Goal: Obtain resource: Obtain resource

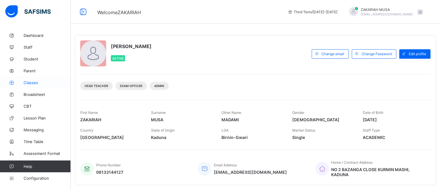
click at [34, 83] on span "Classes" at bounding box center [47, 82] width 47 height 5
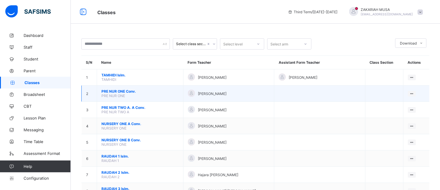
click at [124, 93] on span "PRE NUR ONE Conv." at bounding box center [139, 91] width 77 height 4
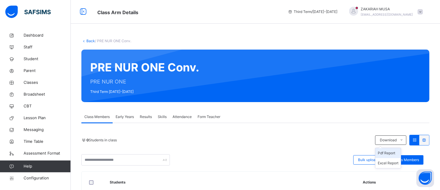
click at [395, 154] on li "Pdf Report" at bounding box center [387, 153] width 25 height 10
click at [88, 39] on link "Back" at bounding box center [90, 41] width 9 height 4
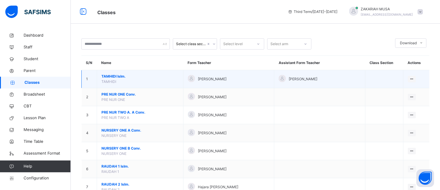
click at [114, 75] on span "TAMHIDI Islm." at bounding box center [139, 76] width 77 height 5
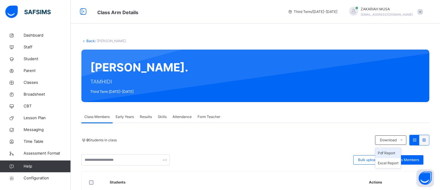
click at [393, 153] on li "Pdf Report" at bounding box center [387, 153] width 25 height 10
click at [393, 152] on li "Pdf Report" at bounding box center [387, 153] width 25 height 10
click at [86, 41] on link "Back" at bounding box center [90, 41] width 9 height 4
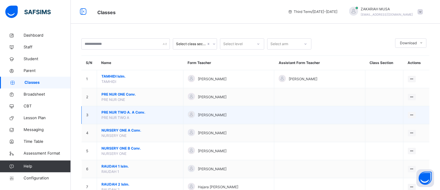
click at [130, 110] on span "PRE NUR TWO A. A Conv." at bounding box center [139, 112] width 77 height 5
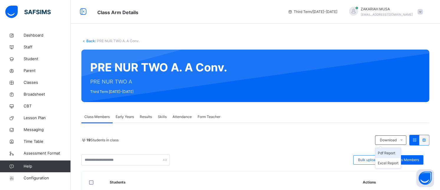
click at [393, 152] on li "Pdf Report" at bounding box center [387, 153] width 25 height 10
click at [88, 39] on link "Back" at bounding box center [90, 41] width 9 height 4
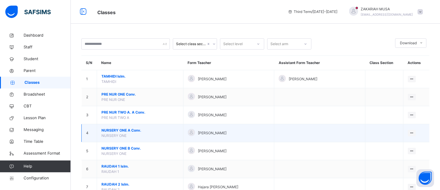
click at [127, 129] on span "NURSERY ONE A Conv." at bounding box center [139, 130] width 77 height 5
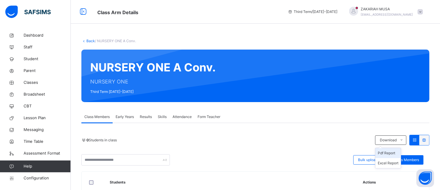
click at [394, 153] on li "Pdf Report" at bounding box center [387, 153] width 25 height 10
click at [397, 151] on li "Pdf Report" at bounding box center [387, 153] width 25 height 10
click at [388, 153] on li "Pdf Report" at bounding box center [387, 153] width 25 height 10
click at [391, 151] on li "Pdf Report" at bounding box center [387, 153] width 25 height 10
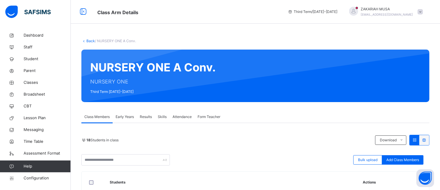
click at [87, 39] on link "Back" at bounding box center [90, 41] width 9 height 4
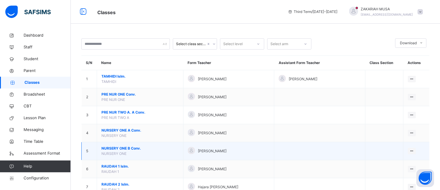
click at [133, 151] on span "NURSERY ONE B Conv." at bounding box center [139, 148] width 77 height 5
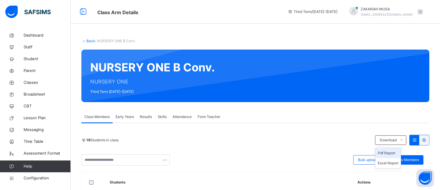
click at [394, 153] on li "Pdf Report" at bounding box center [387, 153] width 25 height 10
click at [90, 40] on link "Back" at bounding box center [90, 41] width 9 height 4
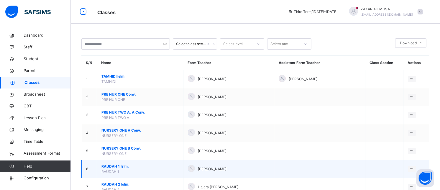
click at [121, 167] on span "RAUDAH 1 Islm." at bounding box center [139, 166] width 77 height 5
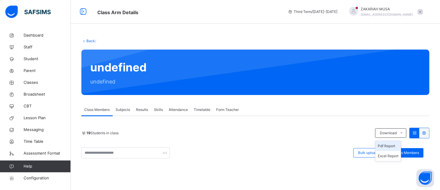
click at [393, 146] on li "Pdf Report" at bounding box center [387, 146] width 25 height 10
click at [394, 145] on li "Pdf Report" at bounding box center [387, 146] width 25 height 10
click at [88, 41] on link "Back" at bounding box center [90, 41] width 9 height 4
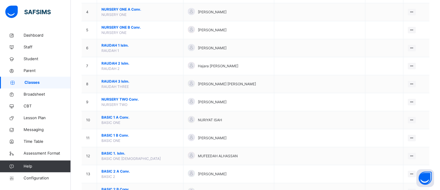
scroll to position [122, 0]
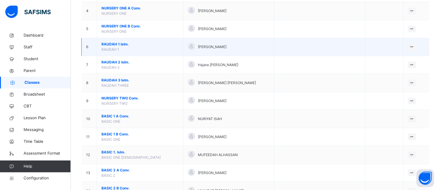
click at [112, 45] on span "RAUDAH 1 Islm." at bounding box center [139, 44] width 77 height 5
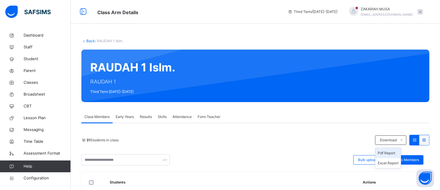
click at [391, 154] on li "Pdf Report" at bounding box center [387, 153] width 25 height 10
click at [89, 41] on link "Back" at bounding box center [90, 41] width 9 height 4
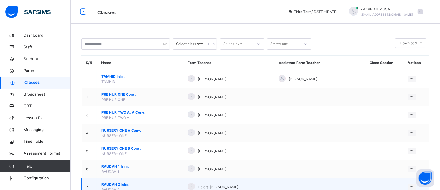
click at [112, 182] on span "RAUDAH 2 Islm." at bounding box center [139, 184] width 77 height 5
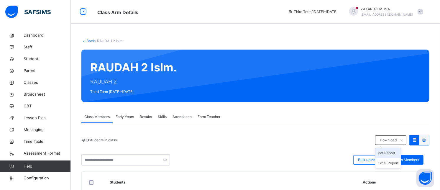
click at [397, 152] on li "Pdf Report" at bounding box center [387, 153] width 25 height 10
click at [393, 152] on li "Pdf Report" at bounding box center [387, 153] width 25 height 10
click at [88, 39] on link "Back" at bounding box center [90, 41] width 9 height 4
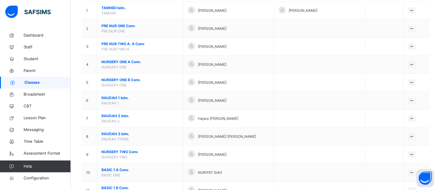
scroll to position [93, 0]
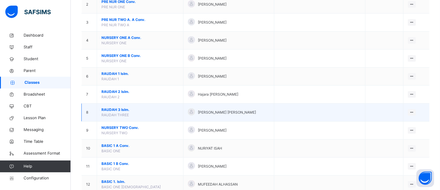
click at [118, 109] on span "RAUDAH 3 Islm." at bounding box center [139, 109] width 77 height 5
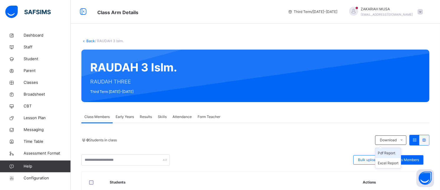
click at [392, 153] on li "Pdf Report" at bounding box center [387, 153] width 25 height 10
click at [89, 40] on link "Back" at bounding box center [90, 41] width 9 height 4
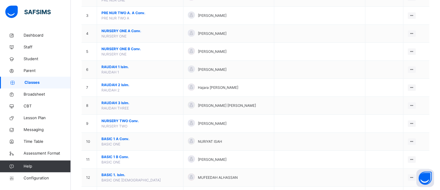
scroll to position [111, 0]
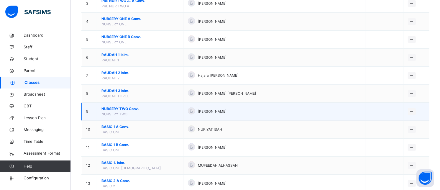
click at [120, 110] on span "NURSERY TWO Conv." at bounding box center [139, 108] width 77 height 5
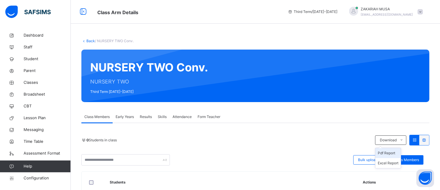
click at [393, 152] on li "Pdf Report" at bounding box center [387, 153] width 25 height 10
click at [89, 41] on link "Back" at bounding box center [90, 41] width 9 height 4
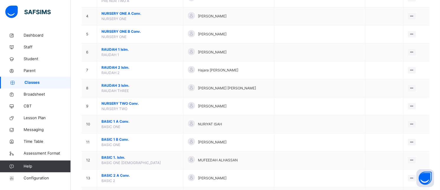
scroll to position [131, 0]
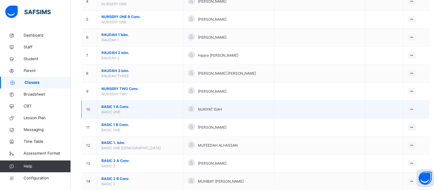
click at [120, 107] on span "BASIC 1 A Conv." at bounding box center [139, 106] width 77 height 5
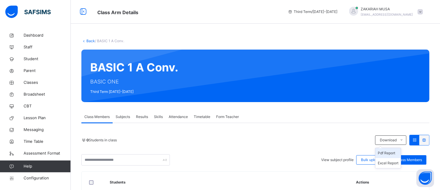
click at [393, 151] on li "Pdf Report" at bounding box center [387, 153] width 25 height 10
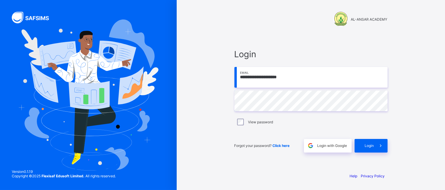
type input "**********"
click at [369, 144] on span "Login" at bounding box center [369, 145] width 9 height 4
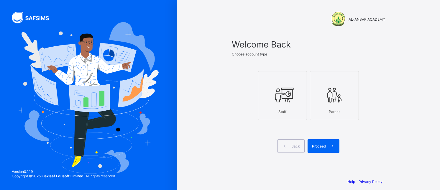
click at [287, 100] on icon at bounding box center [282, 95] width 21 height 18
click at [319, 148] on span "Proceed" at bounding box center [319, 146] width 14 height 4
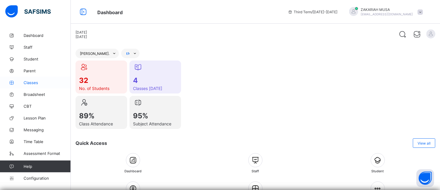
click at [34, 81] on span "Classes" at bounding box center [47, 82] width 47 height 5
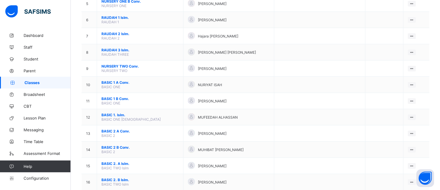
scroll to position [153, 0]
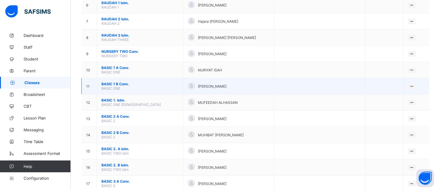
click at [120, 86] on span "BASIC 1 B Conv." at bounding box center [139, 84] width 77 height 4
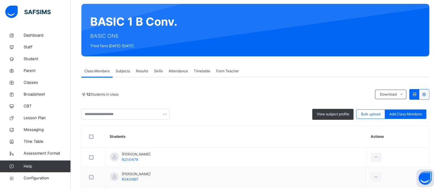
scroll to position [49, 0]
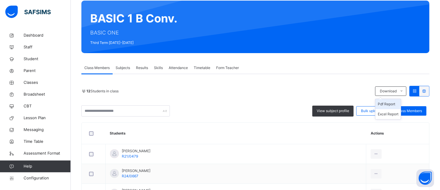
click at [393, 105] on li "Pdf Report" at bounding box center [387, 104] width 25 height 10
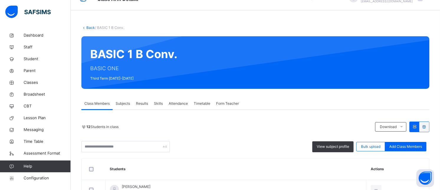
scroll to position [0, 0]
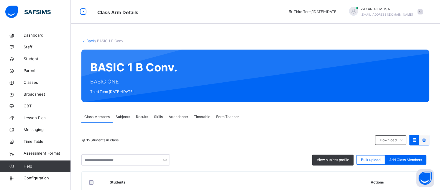
click at [89, 40] on link "Back" at bounding box center [90, 41] width 9 height 4
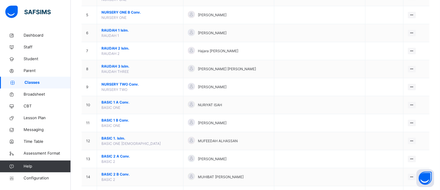
scroll to position [164, 0]
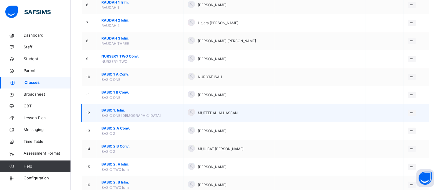
click at [111, 110] on span "BASIC 1. Islm." at bounding box center [139, 110] width 77 height 5
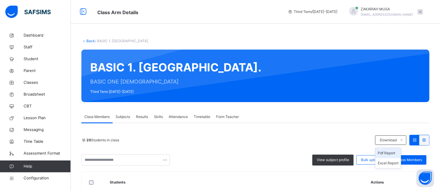
click at [388, 152] on li "Pdf Report" at bounding box center [387, 153] width 25 height 10
click at [89, 41] on link "Back" at bounding box center [90, 41] width 9 height 4
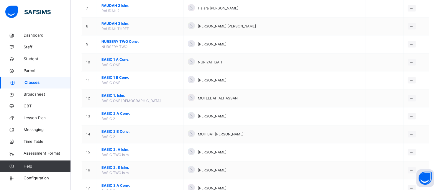
scroll to position [195, 0]
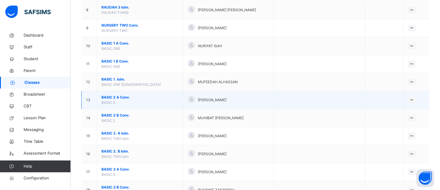
click at [114, 100] on span "BASIC 2" at bounding box center [108, 102] width 14 height 4
click at [114, 98] on span "BASIC 2 A Conv." at bounding box center [139, 97] width 77 height 5
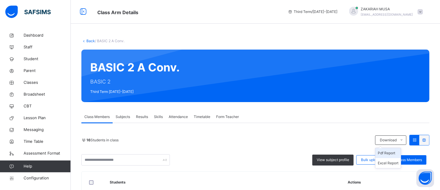
click at [392, 154] on li "Pdf Report" at bounding box center [387, 153] width 25 height 10
click at [91, 40] on link "Back" at bounding box center [90, 41] width 9 height 4
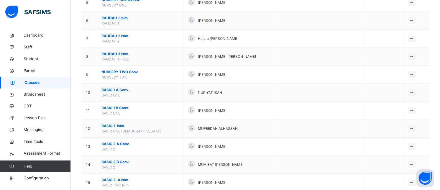
scroll to position [183, 0]
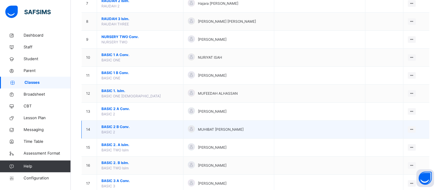
click at [114, 128] on span "BASIC 2 B Conv." at bounding box center [139, 126] width 77 height 5
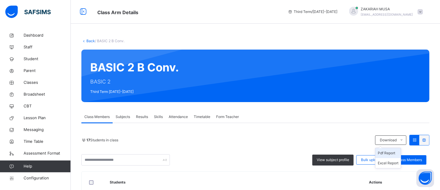
click at [392, 152] on li "Pdf Report" at bounding box center [387, 153] width 25 height 10
click at [88, 40] on link "Back" at bounding box center [90, 41] width 9 height 4
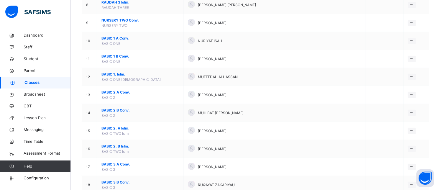
scroll to position [217, 0]
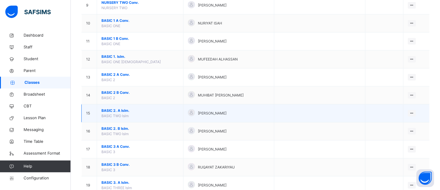
click at [123, 111] on span "BASIC 2. A Islm." at bounding box center [139, 110] width 77 height 5
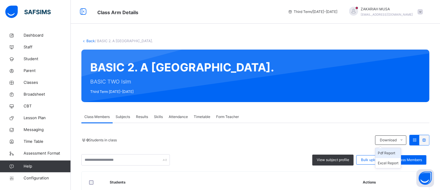
click at [393, 154] on li "Pdf Report" at bounding box center [387, 153] width 25 height 10
click at [90, 40] on link "Back" at bounding box center [90, 41] width 9 height 4
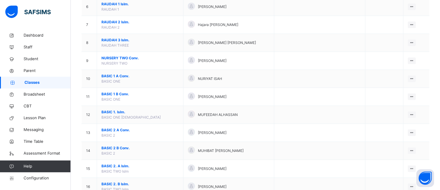
scroll to position [175, 0]
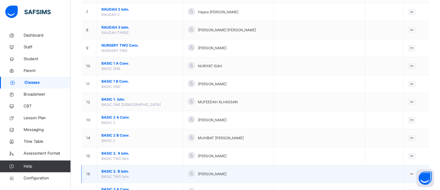
click at [119, 172] on span "BASIC 2. B Islm." at bounding box center [139, 171] width 77 height 5
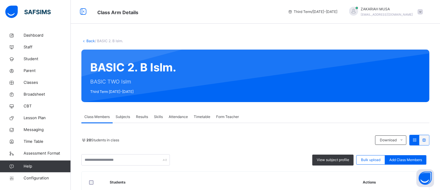
scroll to position [74, 0]
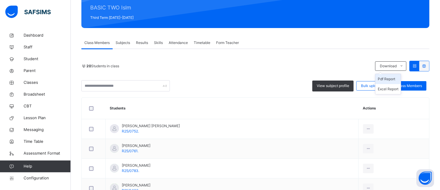
click at [394, 79] on li "Pdf Report" at bounding box center [387, 79] width 25 height 10
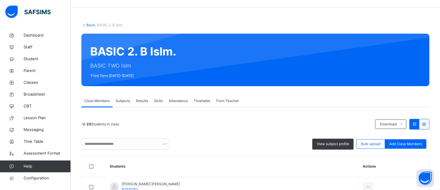
scroll to position [0, 0]
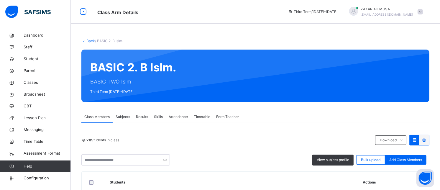
click at [87, 39] on link "Back" at bounding box center [90, 41] width 9 height 4
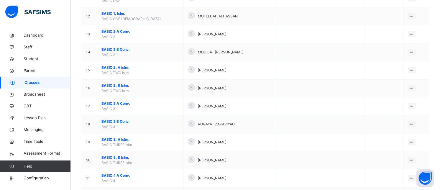
scroll to position [274, 0]
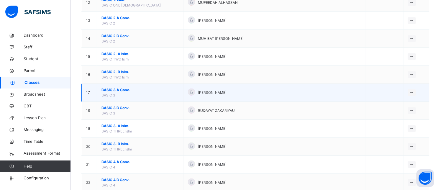
click at [127, 90] on span "BASIC 3 A Conv." at bounding box center [139, 89] width 77 height 5
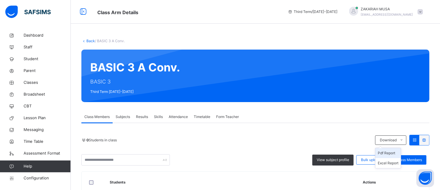
click at [388, 152] on li "Pdf Report" at bounding box center [387, 153] width 25 height 10
click at [91, 39] on link "Back" at bounding box center [90, 41] width 9 height 4
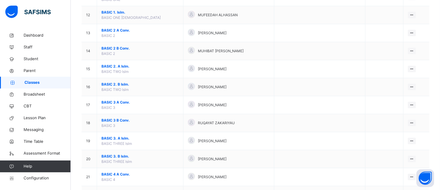
scroll to position [271, 0]
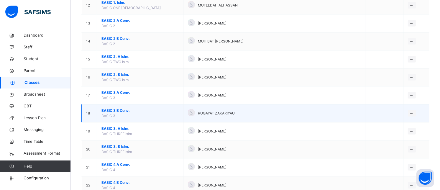
click at [114, 111] on span "BASIC 3 B Conv." at bounding box center [139, 110] width 77 height 5
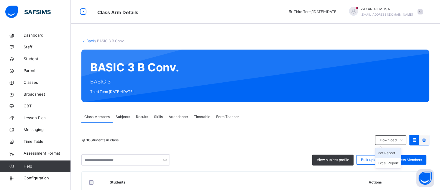
click at [391, 153] on li "Pdf Report" at bounding box center [387, 153] width 25 height 10
click at [89, 42] on link "Back" at bounding box center [90, 41] width 9 height 4
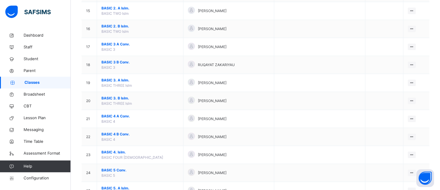
scroll to position [324, 0]
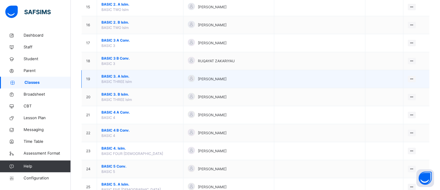
click at [108, 76] on span "BASIC 3. A Islm." at bounding box center [139, 76] width 77 height 5
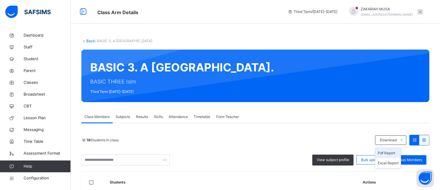
click at [392, 154] on li "Pdf Report" at bounding box center [387, 153] width 25 height 10
click at [88, 40] on link "Back" at bounding box center [90, 41] width 9 height 4
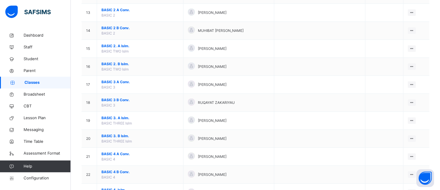
scroll to position [313, 0]
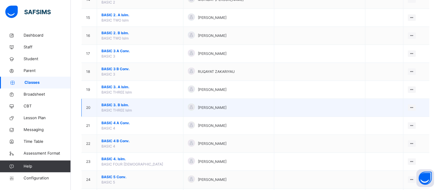
click at [122, 106] on span "BASIC 3. B Islm." at bounding box center [139, 104] width 77 height 5
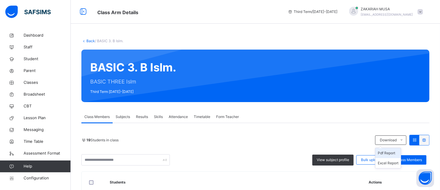
click at [398, 152] on li "Pdf Report" at bounding box center [387, 153] width 25 height 10
click at [90, 40] on link "Back" at bounding box center [90, 41] width 9 height 4
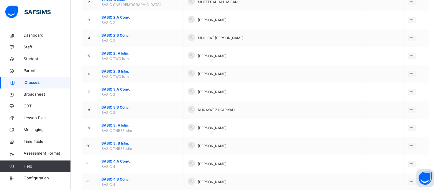
scroll to position [305, 0]
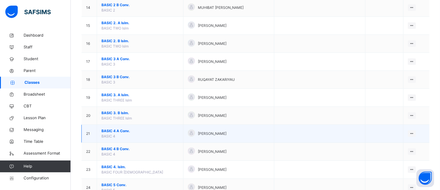
click at [122, 131] on span "BASIC 4 A Conv." at bounding box center [139, 130] width 77 height 5
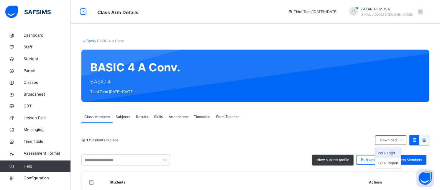
click at [398, 154] on li "Pdf Report" at bounding box center [387, 153] width 25 height 10
click at [90, 41] on link "Back" at bounding box center [90, 41] width 9 height 4
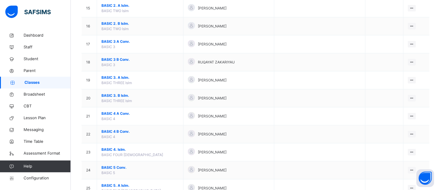
scroll to position [324, 0]
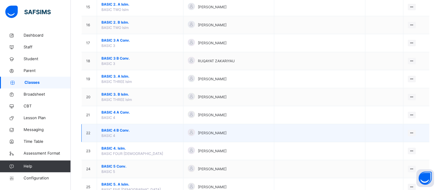
click at [108, 128] on span "BASIC 4 B Conv." at bounding box center [139, 130] width 77 height 5
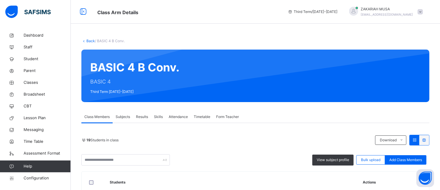
click at [90, 40] on link "Back" at bounding box center [90, 41] width 9 height 4
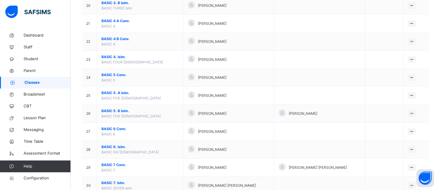
scroll to position [416, 0]
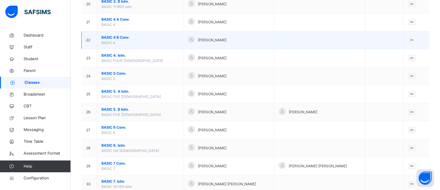
click at [117, 39] on span "BASIC 4 B Conv." at bounding box center [139, 37] width 77 height 5
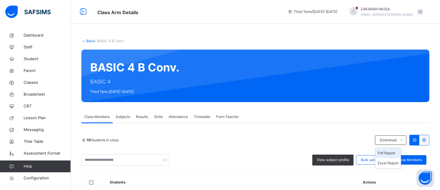
click at [391, 153] on li "Pdf Report" at bounding box center [387, 153] width 25 height 10
click at [87, 40] on link "Back" at bounding box center [90, 41] width 9 height 4
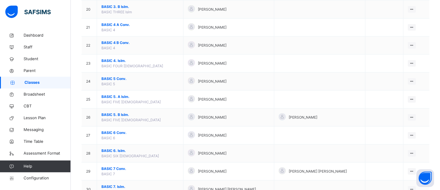
scroll to position [413, 0]
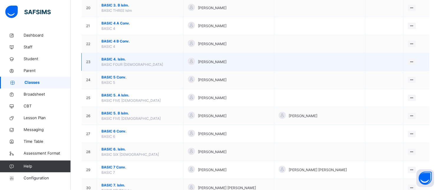
click at [106, 58] on span "BASIC 4. Islm." at bounding box center [139, 59] width 77 height 5
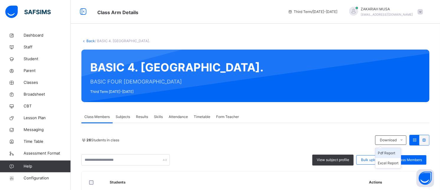
click at [391, 153] on li "Pdf Report" at bounding box center [387, 153] width 25 height 10
click at [88, 40] on link "Back" at bounding box center [90, 41] width 9 height 4
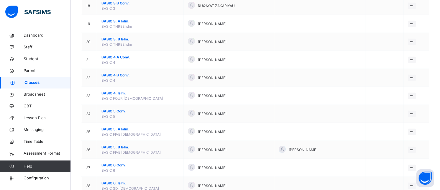
scroll to position [380, 0]
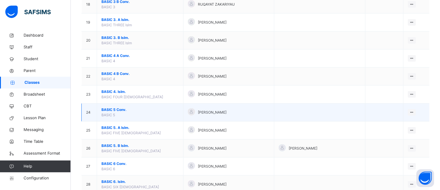
click at [118, 108] on span "BASIC 5 Conv." at bounding box center [139, 109] width 77 height 5
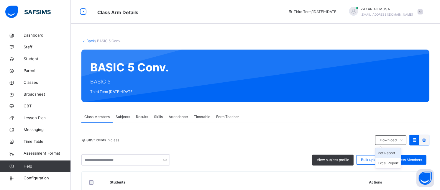
click at [390, 152] on li "Pdf Report" at bounding box center [387, 153] width 25 height 10
click at [88, 42] on link "Back" at bounding box center [90, 41] width 9 height 4
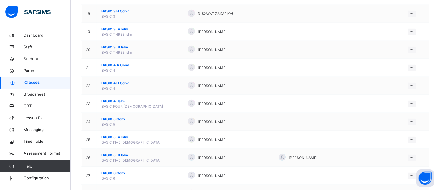
scroll to position [372, 0]
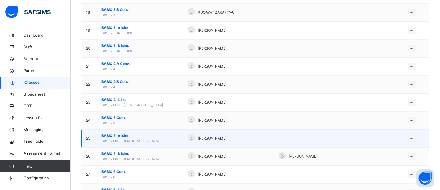
click at [121, 135] on span "BASIC 5. A Islm." at bounding box center [139, 135] width 77 height 5
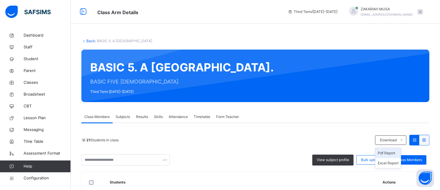
click at [393, 152] on li "Pdf Report" at bounding box center [387, 153] width 25 height 10
click at [91, 40] on link "Back" at bounding box center [90, 41] width 9 height 4
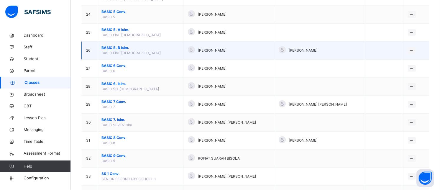
scroll to position [475, 0]
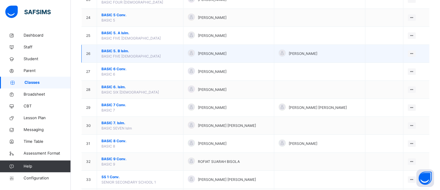
click at [123, 50] on span "BASIC 5. B Islm." at bounding box center [139, 50] width 77 height 5
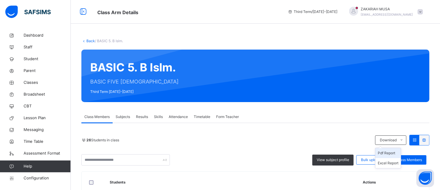
click at [388, 155] on li "Pdf Report" at bounding box center [387, 153] width 25 height 10
click at [87, 40] on link "Back" at bounding box center [90, 41] width 9 height 4
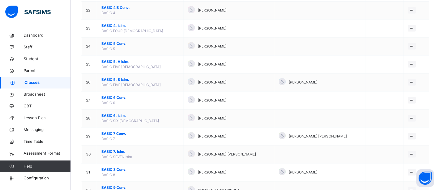
scroll to position [449, 0]
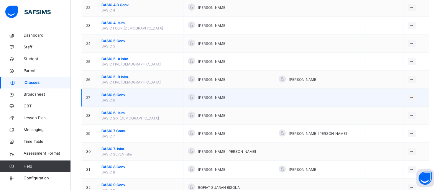
click at [111, 96] on span "BASIC 6 Conv." at bounding box center [139, 94] width 77 height 5
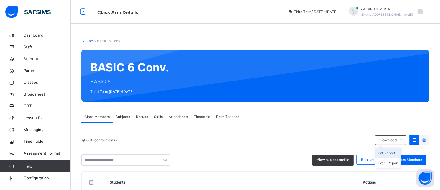
click at [390, 152] on li "Pdf Report" at bounding box center [387, 153] width 25 height 10
click at [88, 41] on link "Back" at bounding box center [90, 41] width 9 height 4
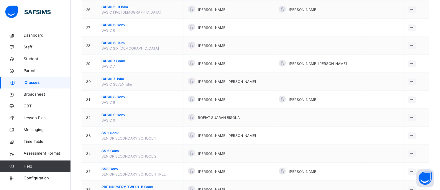
scroll to position [520, 0]
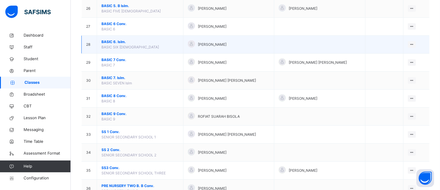
click at [117, 42] on span "BASIC 6. Islm." at bounding box center [139, 41] width 77 height 5
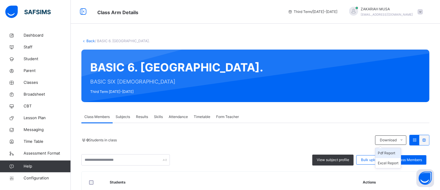
click at [390, 153] on li "Pdf Report" at bounding box center [387, 153] width 25 height 10
click at [390, 152] on li "Pdf Report" at bounding box center [387, 153] width 25 height 10
click at [388, 152] on li "Pdf Report" at bounding box center [387, 153] width 25 height 10
click at [87, 41] on link "Back" at bounding box center [90, 41] width 9 height 4
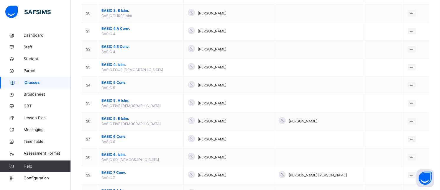
scroll to position [492, 0]
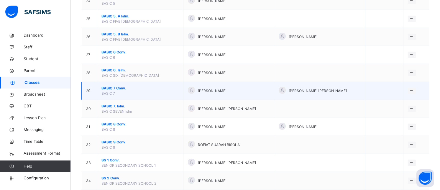
click at [126, 89] on span "BASIC 7 Conv." at bounding box center [139, 87] width 77 height 5
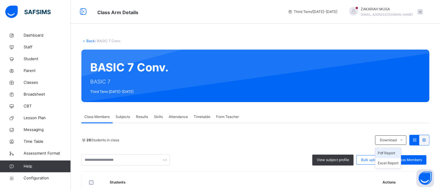
click at [392, 153] on li "Pdf Report" at bounding box center [387, 153] width 25 height 10
click at [88, 40] on link "Back" at bounding box center [90, 41] width 9 height 4
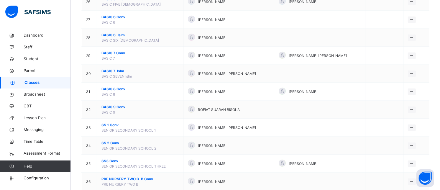
scroll to position [531, 0]
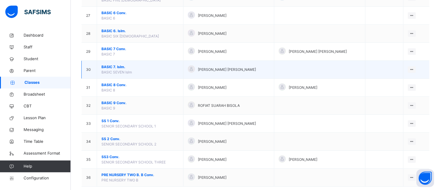
click at [116, 67] on span "BASIC 7. Islm." at bounding box center [139, 66] width 77 height 5
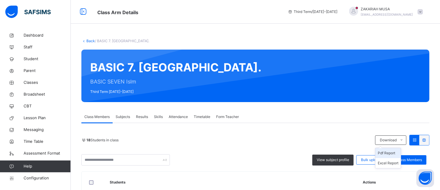
click at [393, 152] on li "Pdf Report" at bounding box center [387, 153] width 25 height 10
click at [88, 40] on link "Back" at bounding box center [90, 41] width 9 height 4
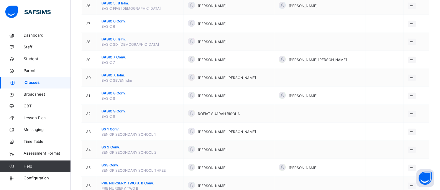
scroll to position [524, 0]
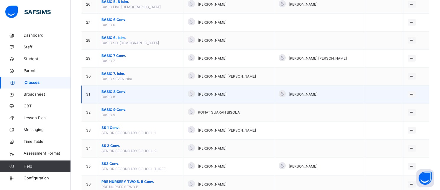
click at [114, 91] on span "BASIC 8 Conv." at bounding box center [139, 91] width 77 height 5
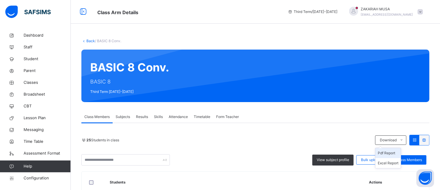
click at [392, 153] on li "Pdf Report" at bounding box center [387, 153] width 25 height 10
click at [90, 41] on link "Back" at bounding box center [90, 41] width 9 height 4
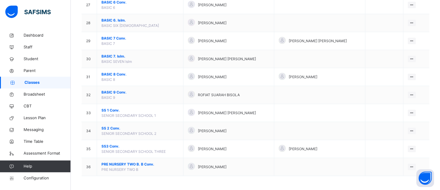
scroll to position [543, 0]
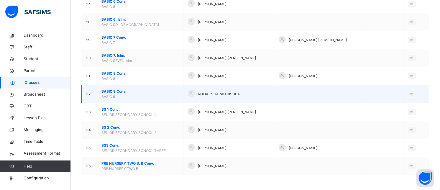
click at [116, 91] on span "BASIC 9 Conv." at bounding box center [139, 91] width 77 height 5
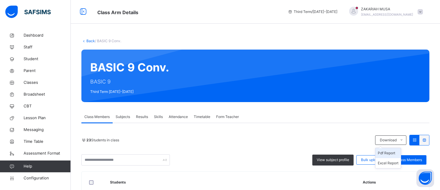
drag, startPoint x: 0, startPoint y: 0, endPoint x: 388, endPoint y: 154, distance: 417.5
click at [388, 154] on li "Pdf Report" at bounding box center [387, 153] width 25 height 10
click at [87, 40] on link "Back" at bounding box center [90, 41] width 9 height 4
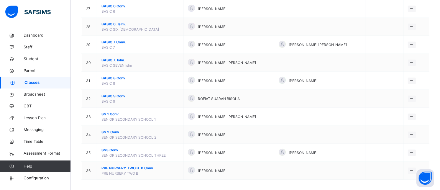
scroll to position [543, 0]
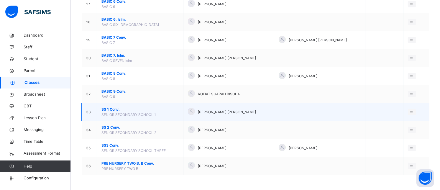
click at [105, 108] on span "SS 1 Conv." at bounding box center [139, 109] width 77 height 5
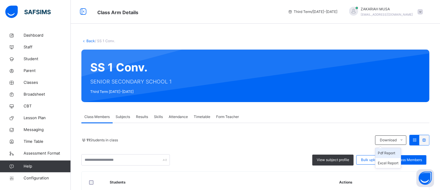
click at [396, 152] on li "Pdf Report" at bounding box center [387, 153] width 25 height 10
click at [87, 40] on link "Back" at bounding box center [90, 41] width 9 height 4
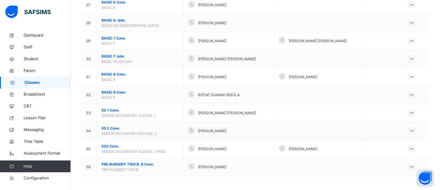
scroll to position [543, 0]
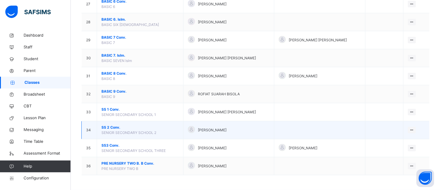
click at [108, 126] on span "SS 2 Conv." at bounding box center [139, 127] width 77 height 5
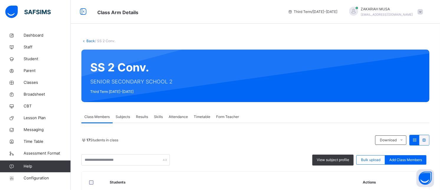
click at [128, 116] on span "Subjects" at bounding box center [123, 116] width 14 height 5
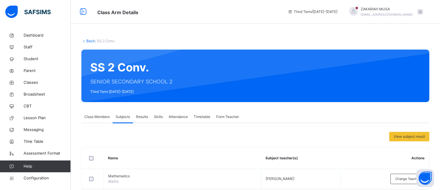
click at [100, 114] on span "Class Members" at bounding box center [96, 116] width 25 height 5
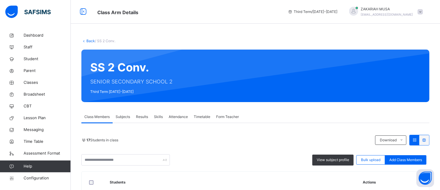
click at [122, 116] on span "Subjects" at bounding box center [123, 116] width 14 height 5
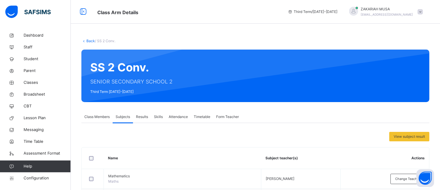
click at [99, 114] on span "Class Members" at bounding box center [96, 116] width 25 height 5
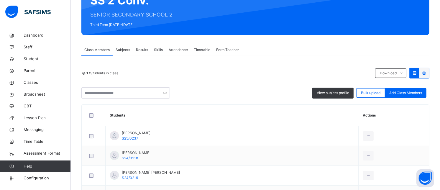
scroll to position [84, 0]
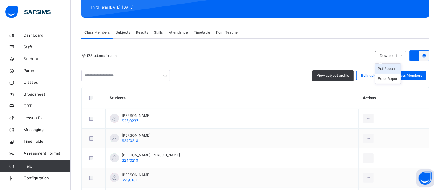
click at [389, 70] on li "Pdf Report" at bounding box center [387, 69] width 25 height 10
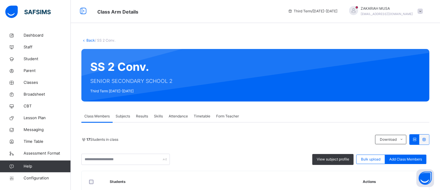
scroll to position [0, 0]
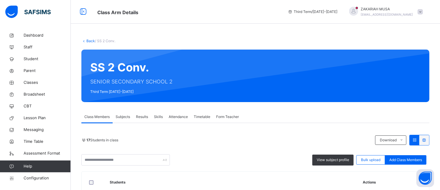
click at [89, 41] on link "Back" at bounding box center [90, 41] width 9 height 4
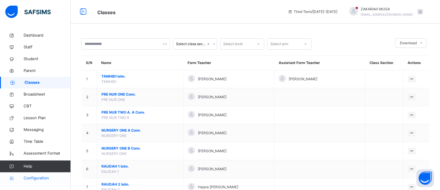
click at [37, 177] on span "Configuration" at bounding box center [47, 178] width 47 height 6
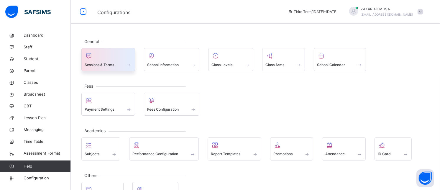
click at [99, 59] on div at bounding box center [108, 55] width 47 height 9
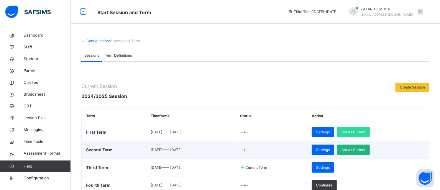
click at [365, 147] on span "Set As Current" at bounding box center [353, 149] width 24 height 5
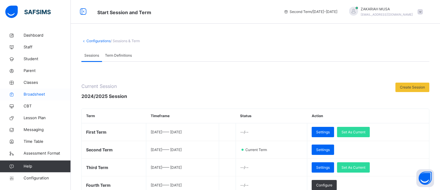
click at [38, 92] on span "Broadsheet" at bounding box center [47, 94] width 47 height 6
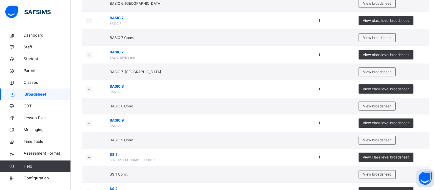
scroll to position [874, 0]
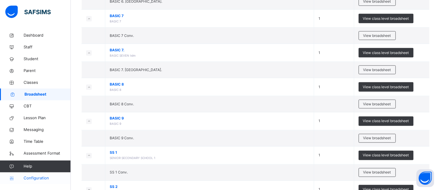
click at [48, 175] on span "Configuration" at bounding box center [47, 178] width 47 height 6
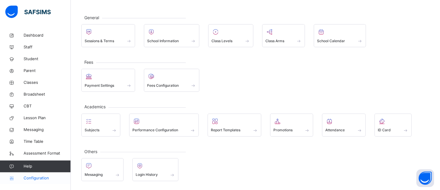
scroll to position [24, 0]
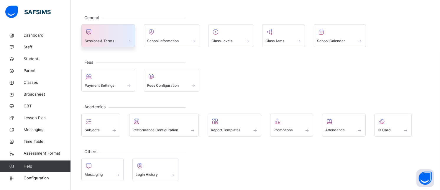
click at [104, 38] on span "Sessions & Terms" at bounding box center [99, 40] width 29 height 5
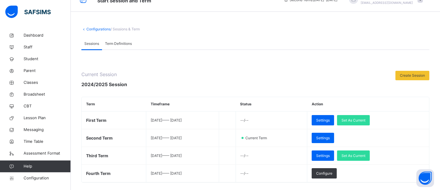
scroll to position [1, 0]
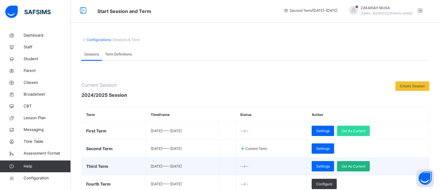
click at [365, 164] on span "Set As Current" at bounding box center [353, 166] width 24 height 5
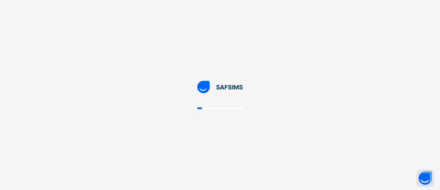
scroll to position [0, 0]
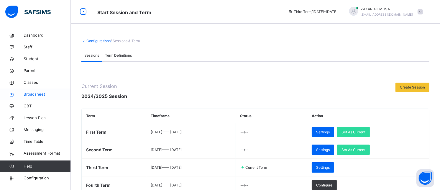
click at [34, 91] on span "Broadsheet" at bounding box center [47, 94] width 47 height 6
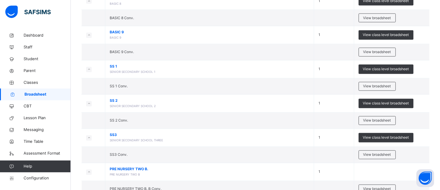
scroll to position [983, 0]
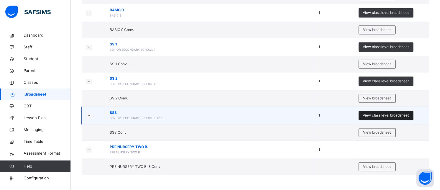
click at [379, 114] on span "View class level broadsheet" at bounding box center [386, 115] width 46 height 5
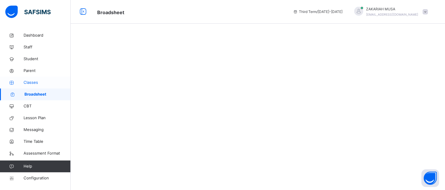
click at [30, 84] on span "Classes" at bounding box center [47, 83] width 47 height 6
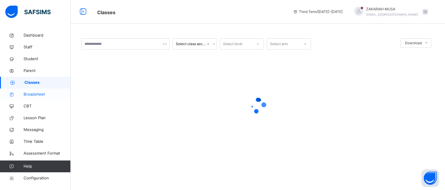
click at [34, 93] on span "Broadsheet" at bounding box center [47, 94] width 47 height 6
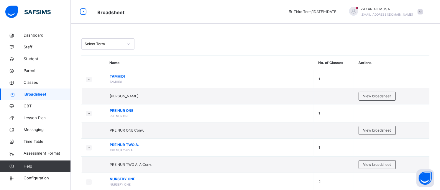
click at [118, 43] on div "Select Term" at bounding box center [104, 43] width 39 height 5
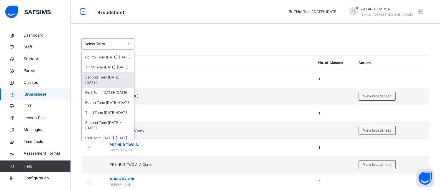
click at [110, 84] on div "Second Term 2024-2025" at bounding box center [108, 79] width 52 height 15
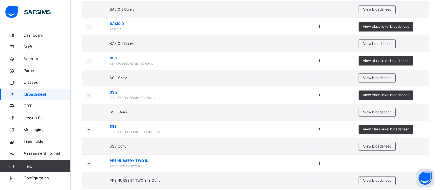
scroll to position [995, 0]
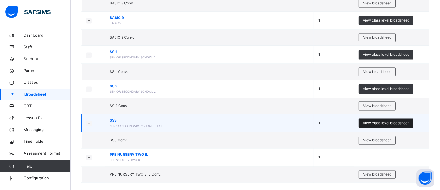
click at [382, 128] on div "View class level broadsheet" at bounding box center [385, 122] width 55 height 9
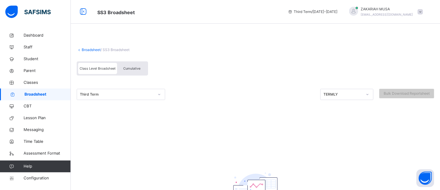
click at [132, 68] on span "Cumulative" at bounding box center [131, 68] width 17 height 4
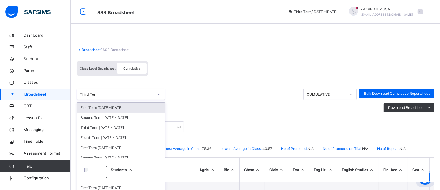
click at [146, 95] on div "Third Term" at bounding box center [115, 94] width 77 height 9
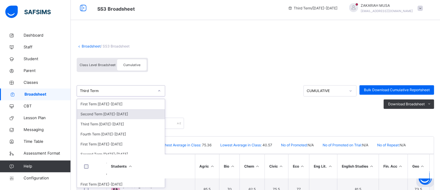
click at [119, 117] on div "Second Term 2024-2025" at bounding box center [121, 114] width 88 height 10
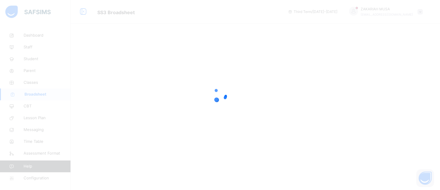
scroll to position [0, 0]
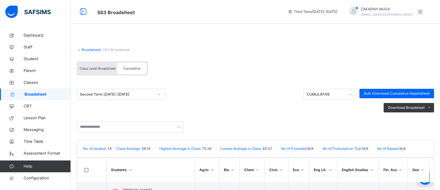
click at [338, 90] on div "CUMULATIVE" at bounding box center [324, 94] width 41 height 9
click at [101, 71] on div "Class Level Broadsheet" at bounding box center [97, 68] width 39 height 11
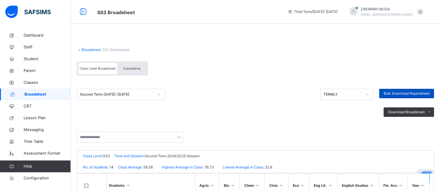
click at [404, 92] on span "Bulk Download Reportsheet" at bounding box center [406, 93] width 46 height 5
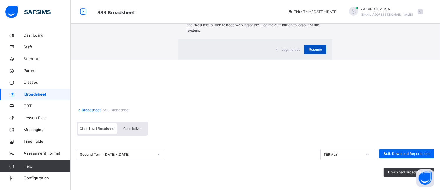
click at [309, 52] on span "Resume" at bounding box center [315, 49] width 13 height 5
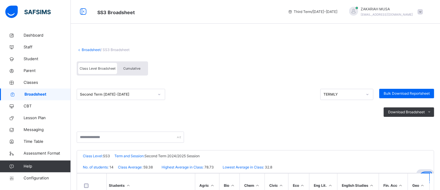
click at [88, 49] on link "Broadsheet" at bounding box center [91, 49] width 19 height 4
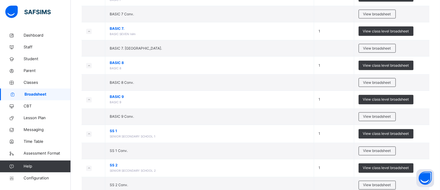
scroll to position [894, 0]
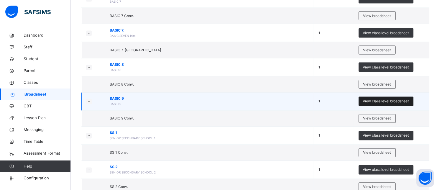
click at [375, 103] on span "View class level broadsheet" at bounding box center [386, 101] width 46 height 5
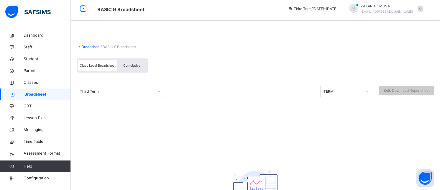
click at [124, 93] on div "Third Term" at bounding box center [117, 91] width 74 height 5
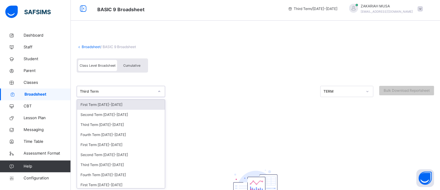
scroll to position [4, 0]
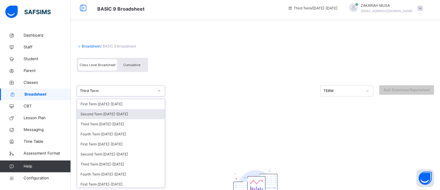
click at [112, 112] on div "Second Term 2024-2025" at bounding box center [121, 114] width 88 height 10
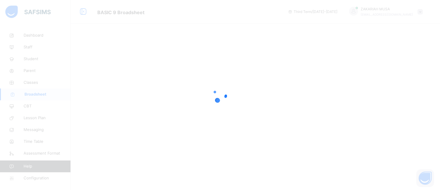
scroll to position [0, 0]
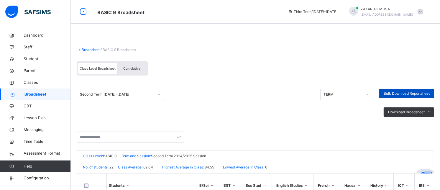
click at [403, 92] on span "Bulk Download Reportsheet" at bounding box center [406, 93] width 46 height 5
click at [95, 49] on link "Broadsheet" at bounding box center [91, 49] width 19 height 4
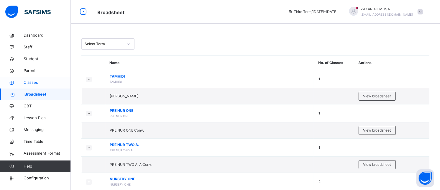
click at [36, 80] on span "Classes" at bounding box center [47, 83] width 47 height 6
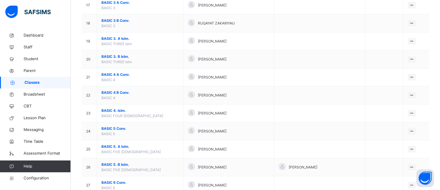
scroll to position [543, 0]
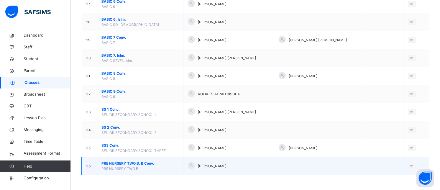
click at [152, 163] on span "PRE NURSERY TWO B. B Conv." at bounding box center [139, 163] width 77 height 5
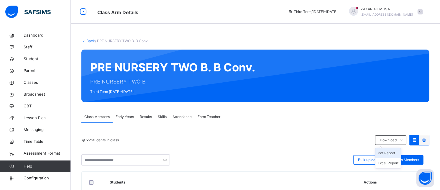
click at [391, 154] on li "Pdf Report" at bounding box center [387, 153] width 25 height 10
click at [89, 42] on link "Back" at bounding box center [90, 41] width 9 height 4
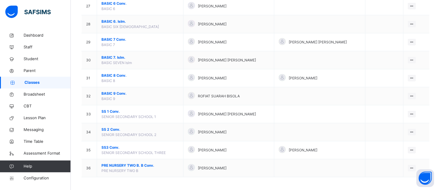
scroll to position [543, 0]
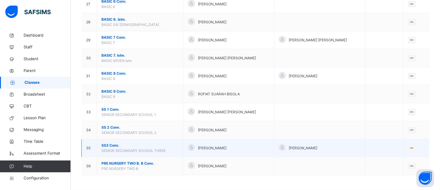
click at [121, 146] on span "SS3 Conv." at bounding box center [139, 145] width 77 height 5
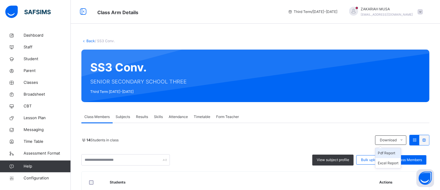
click at [392, 152] on li "Pdf Report" at bounding box center [387, 153] width 25 height 10
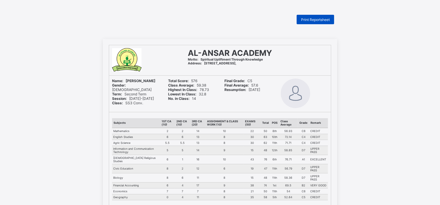
click at [317, 19] on span "Print Reportsheet" at bounding box center [315, 19] width 29 height 4
click at [314, 24] on div "Print Reportsheet" at bounding box center [314, 19] width 37 height 9
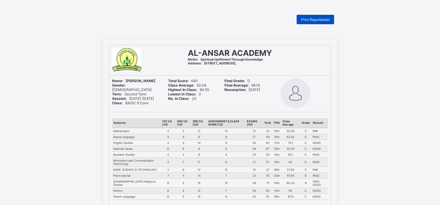
click at [314, 19] on span "Print Reportsheet" at bounding box center [315, 19] width 29 height 4
